Goal: Task Accomplishment & Management: Use online tool/utility

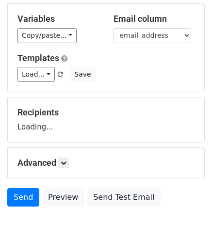
scroll to position [97, 0]
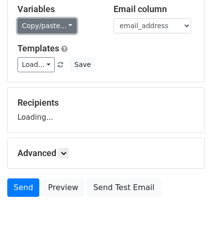
click at [52, 24] on link "Copy/paste..." at bounding box center [46, 25] width 59 height 15
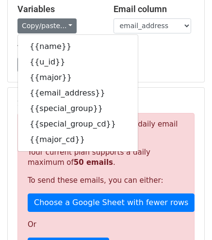
click at [147, 121] on p "Sorry, you don't have enough daily email credits to send these emails." at bounding box center [106, 129] width 156 height 20
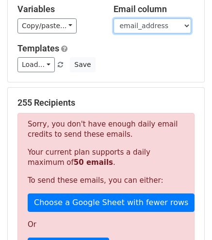
click at [148, 29] on select "name u_id major email_address special_group special_group_cd major_cd" at bounding box center [151, 25] width 77 height 15
click at [113, 18] on select "name u_id major email_address special_group special_group_cd major_cd" at bounding box center [151, 25] width 77 height 15
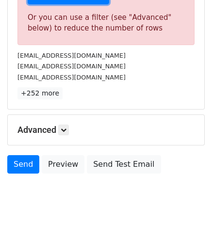
scroll to position [361, 0]
